Goal: Find specific page/section: Find specific page/section

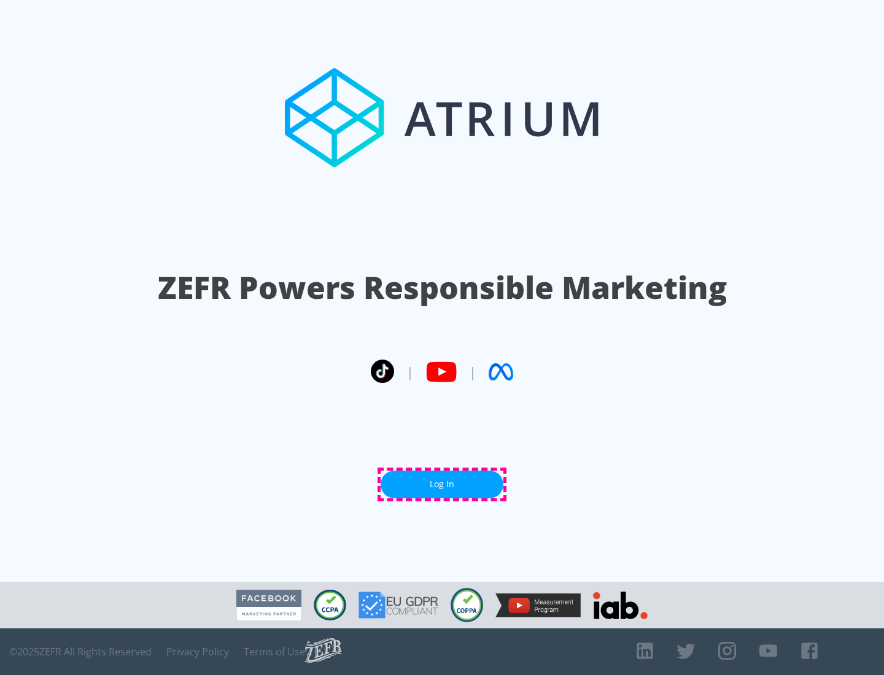
click at [442, 484] on link "Log In" at bounding box center [442, 485] width 123 height 28
